Goal: Transaction & Acquisition: Purchase product/service

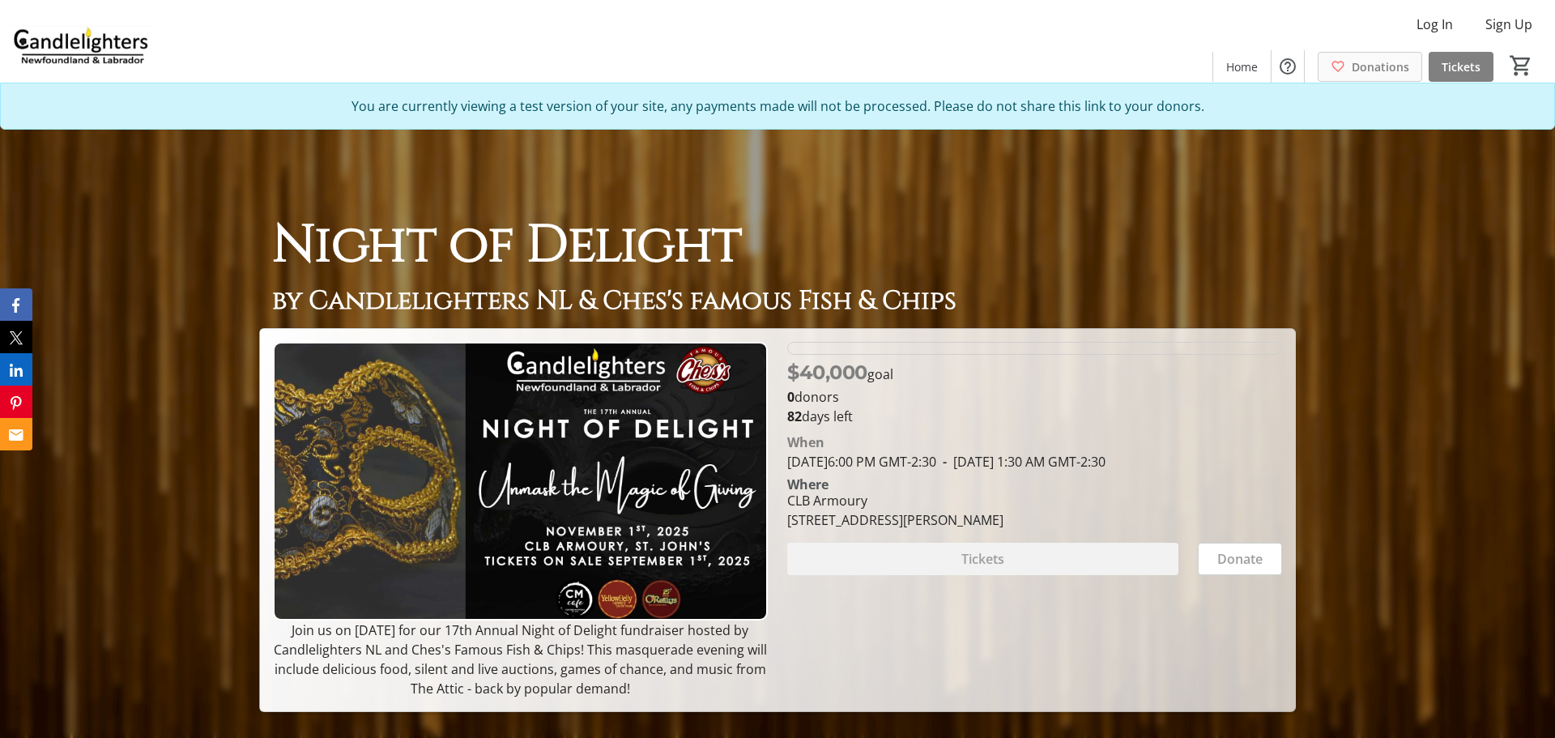
click at [1368, 62] on span "Donations" at bounding box center [1381, 66] width 58 height 17
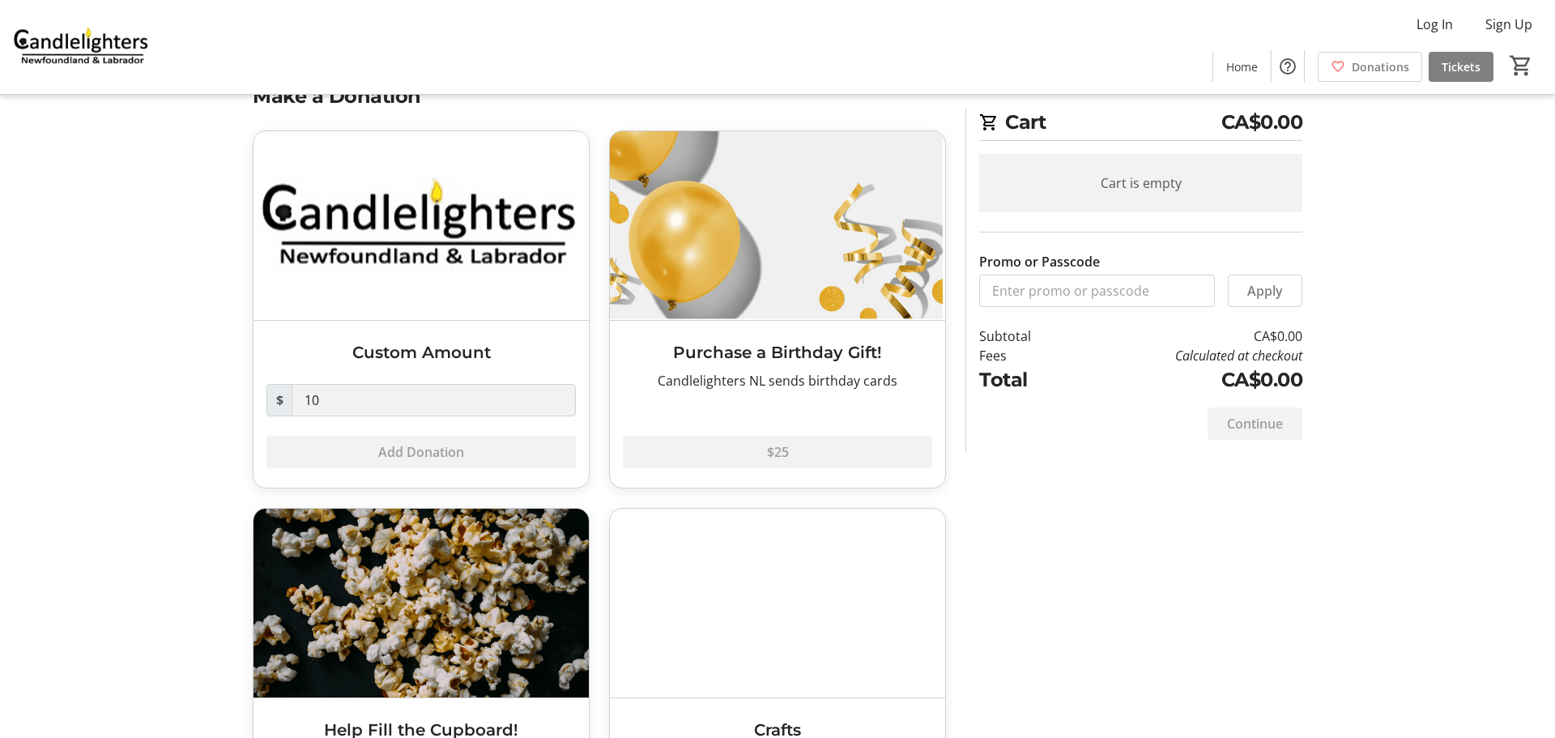
scroll to position [50, 0]
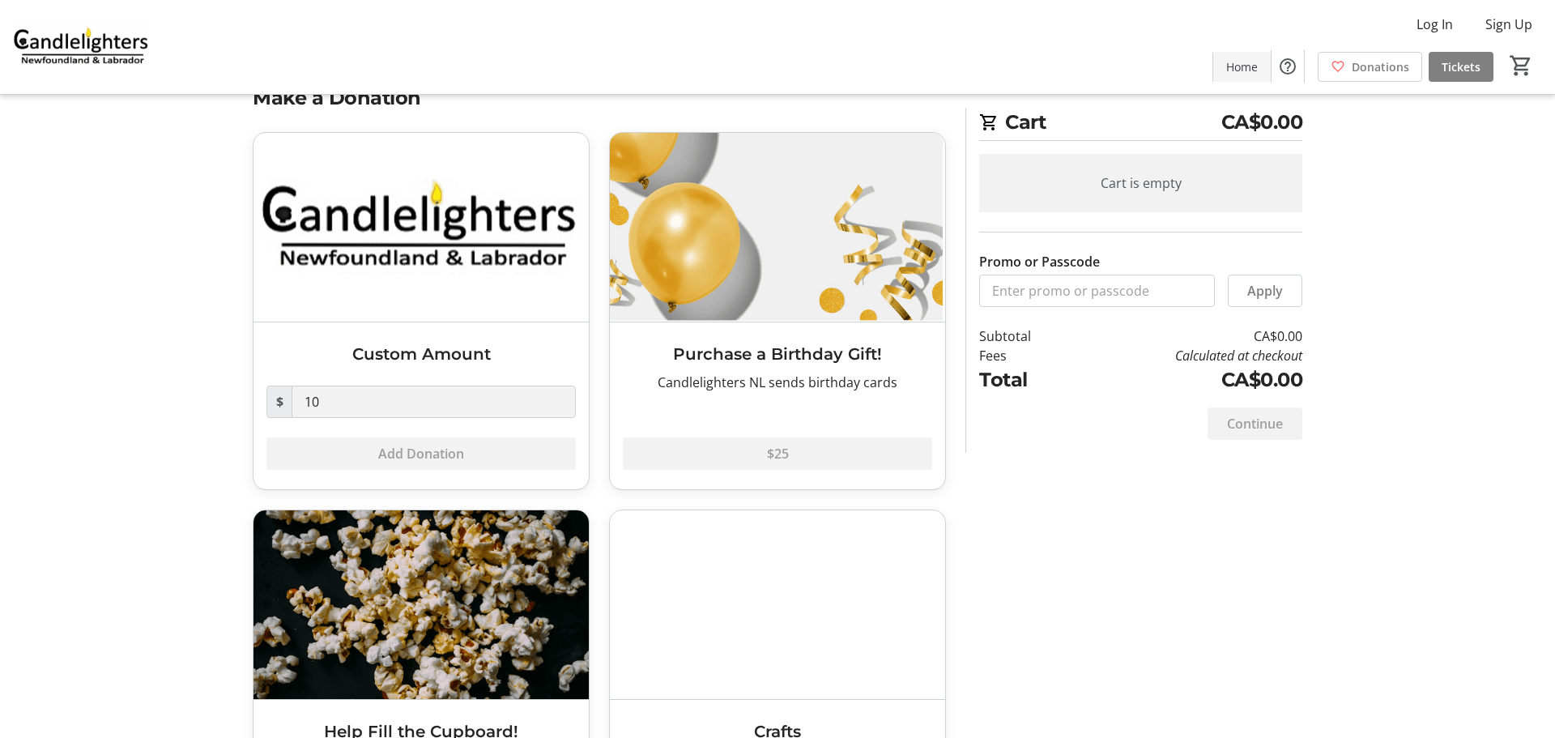
click at [1248, 69] on span "Home" at bounding box center [1243, 66] width 32 height 17
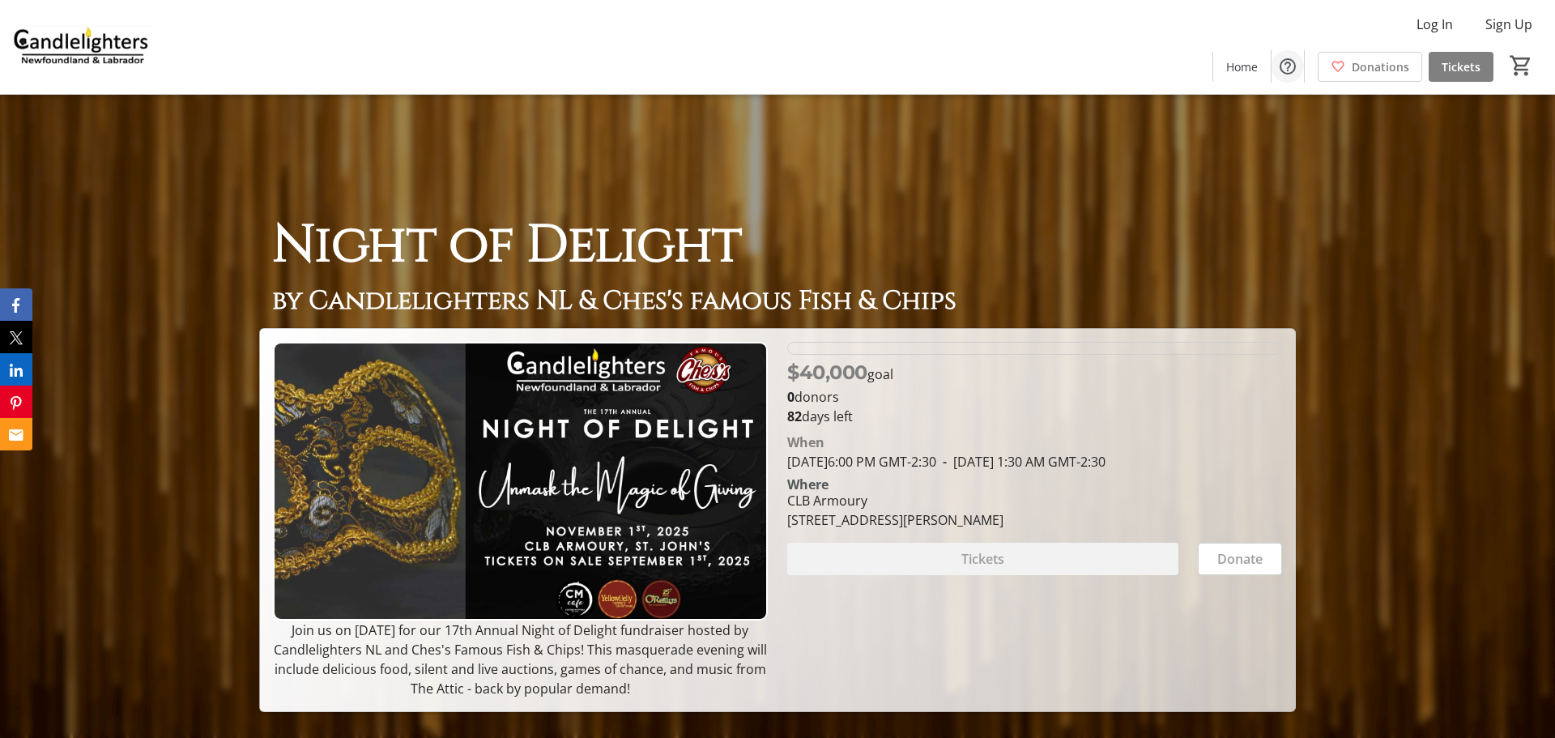
click at [1286, 66] on mat-icon "Help" at bounding box center [1287, 66] width 19 height 19
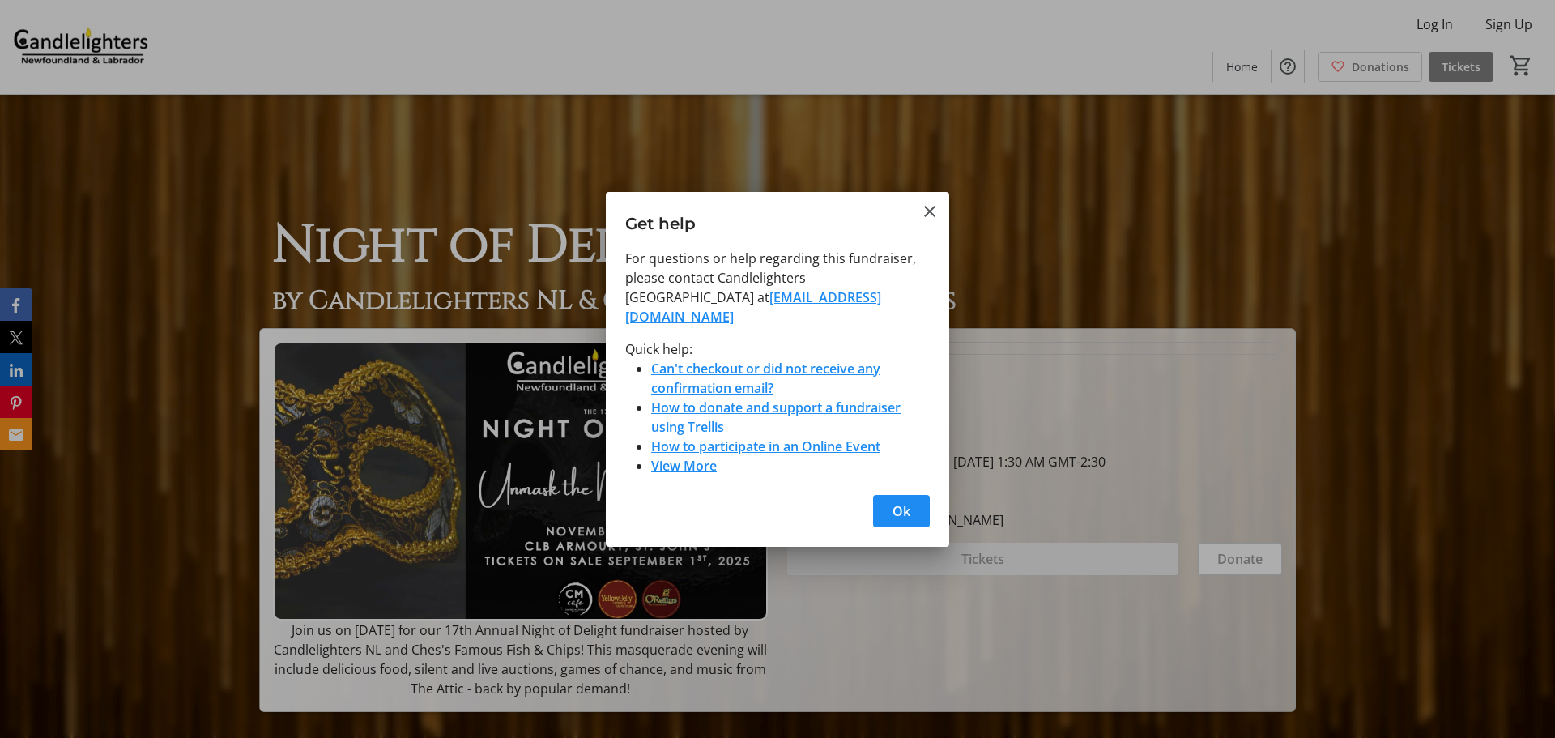
click at [1472, 71] on div at bounding box center [777, 369] width 1555 height 738
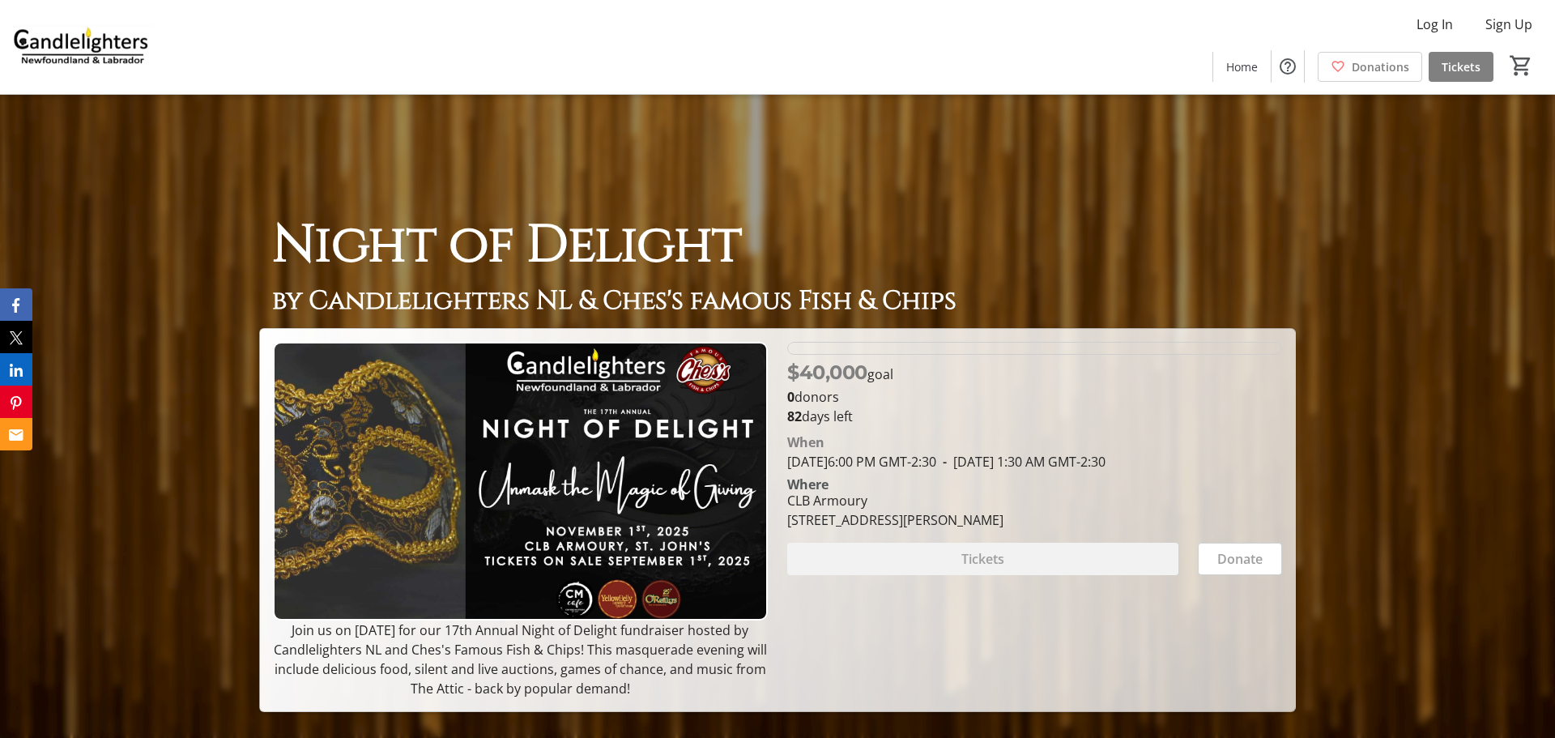
click at [1472, 71] on span "Tickets" at bounding box center [1461, 66] width 39 height 17
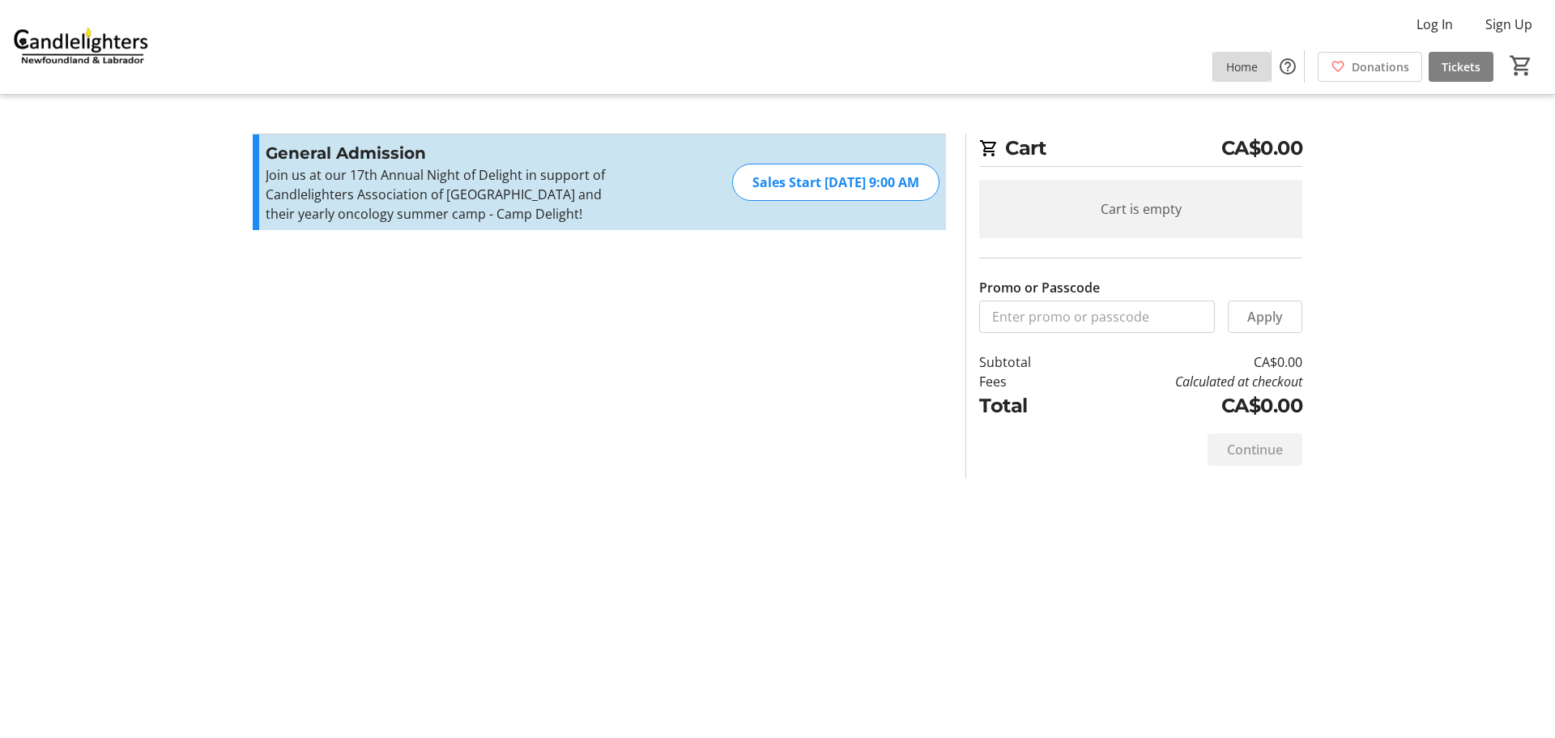
click at [1244, 65] on span "Home" at bounding box center [1243, 66] width 32 height 17
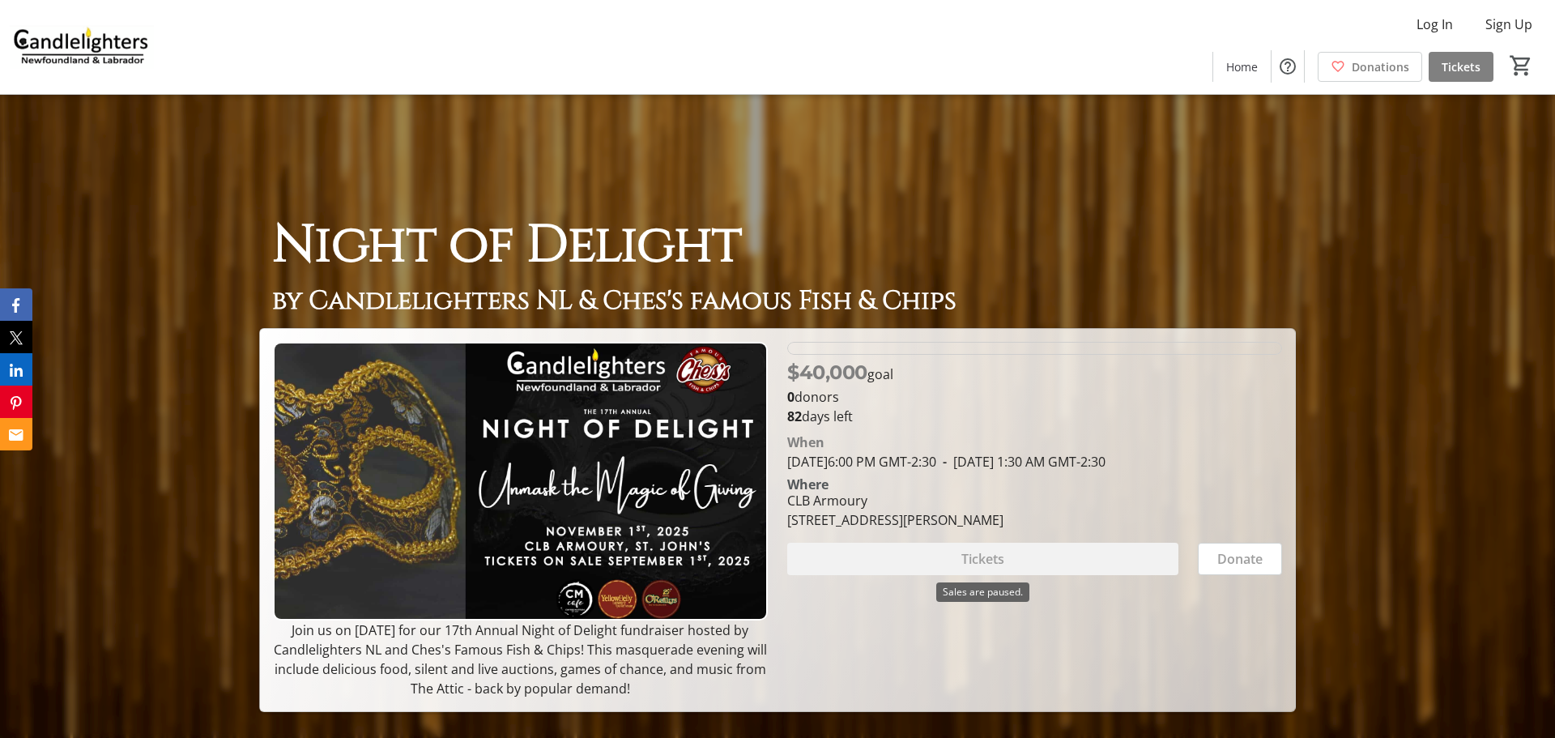
click at [978, 559] on div "Tickets" at bounding box center [982, 559] width 391 height 32
click at [1390, 68] on span "Donations" at bounding box center [1381, 66] width 58 height 17
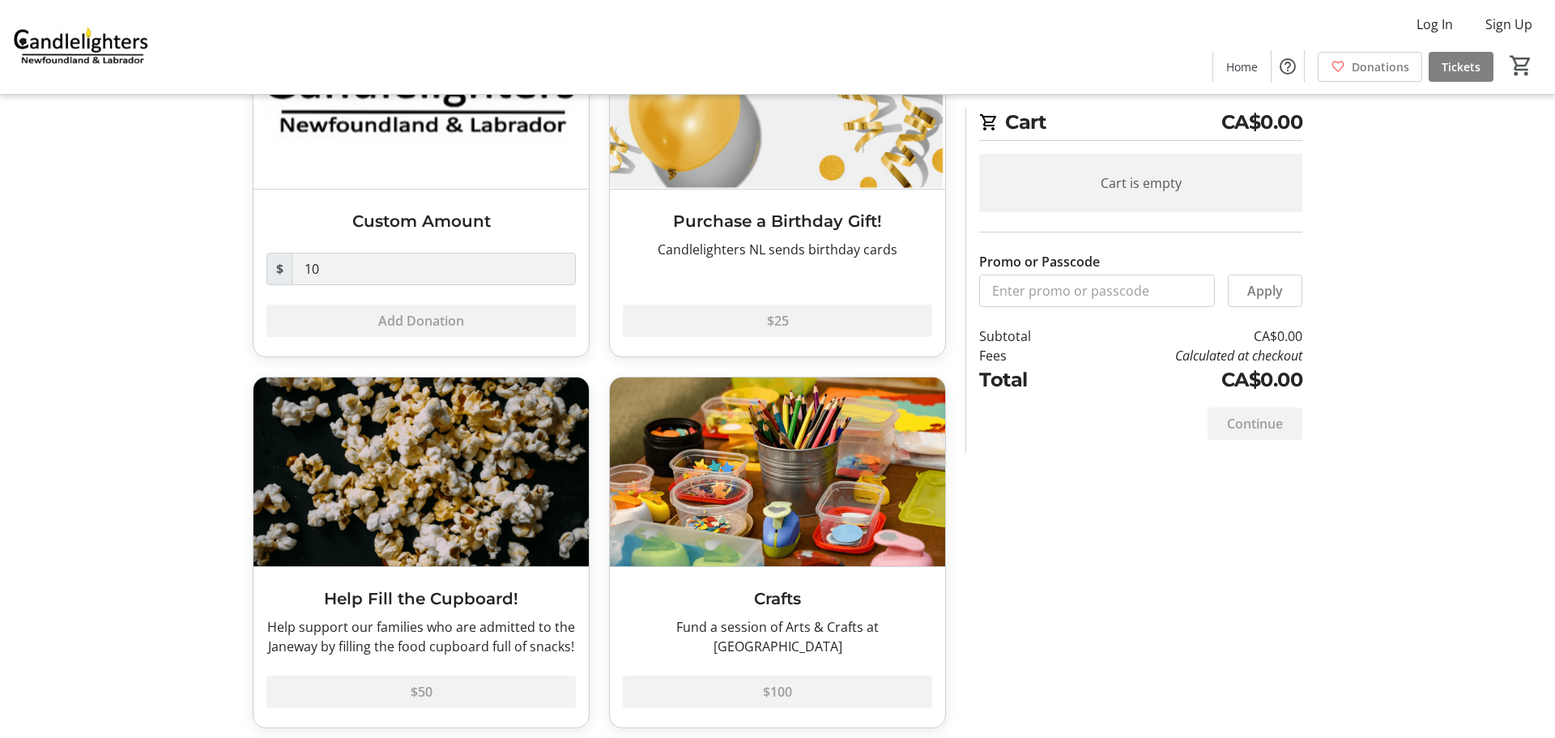
scroll to position [193, 0]
